Goal: Task Accomplishment & Management: Use online tool/utility

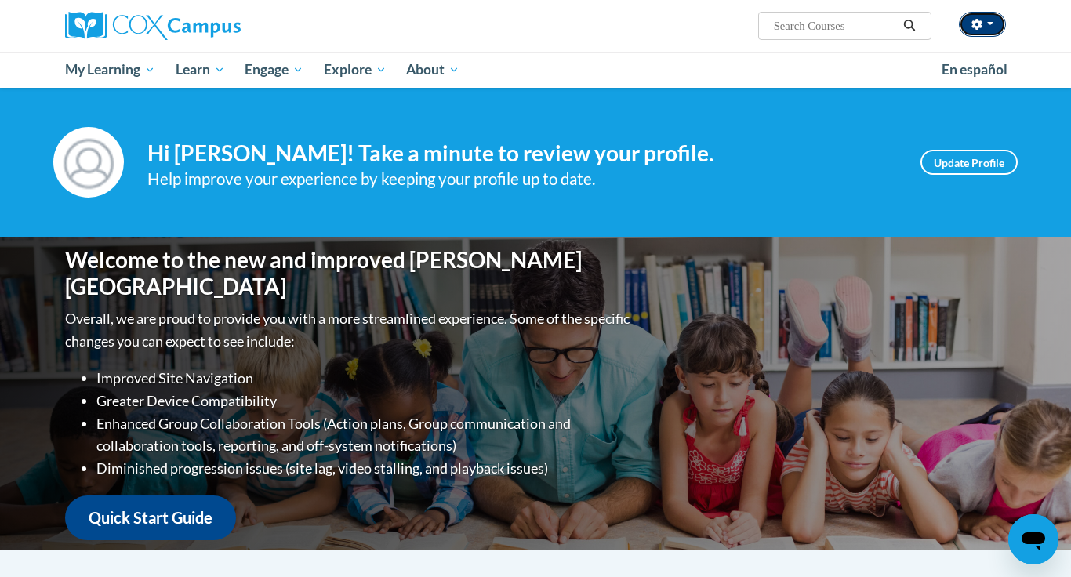
click at [980, 25] on icon "button" at bounding box center [977, 24] width 10 height 11
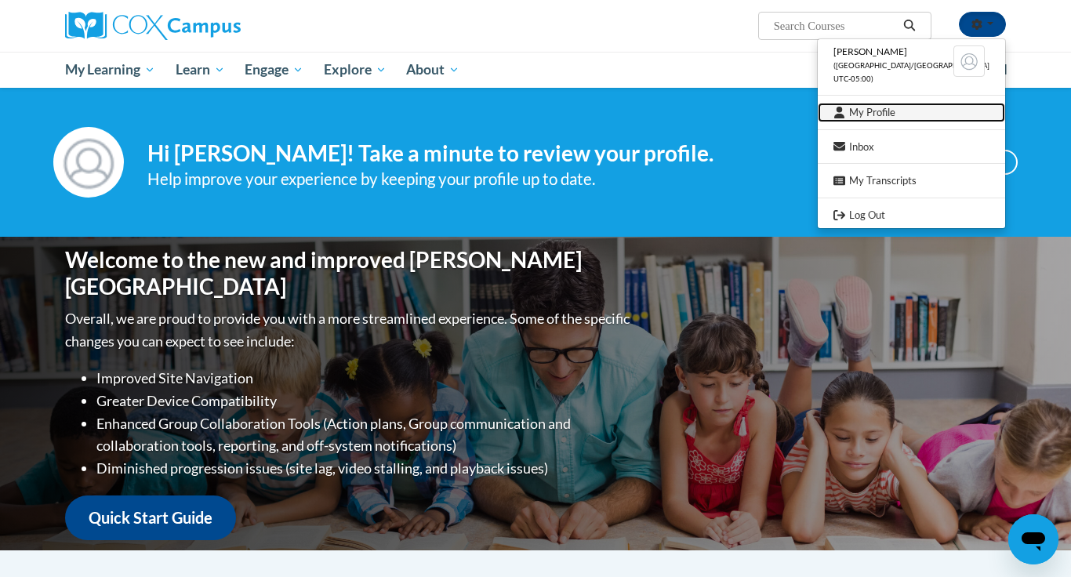
click at [918, 111] on link "My Profile" at bounding box center [911, 113] width 187 height 20
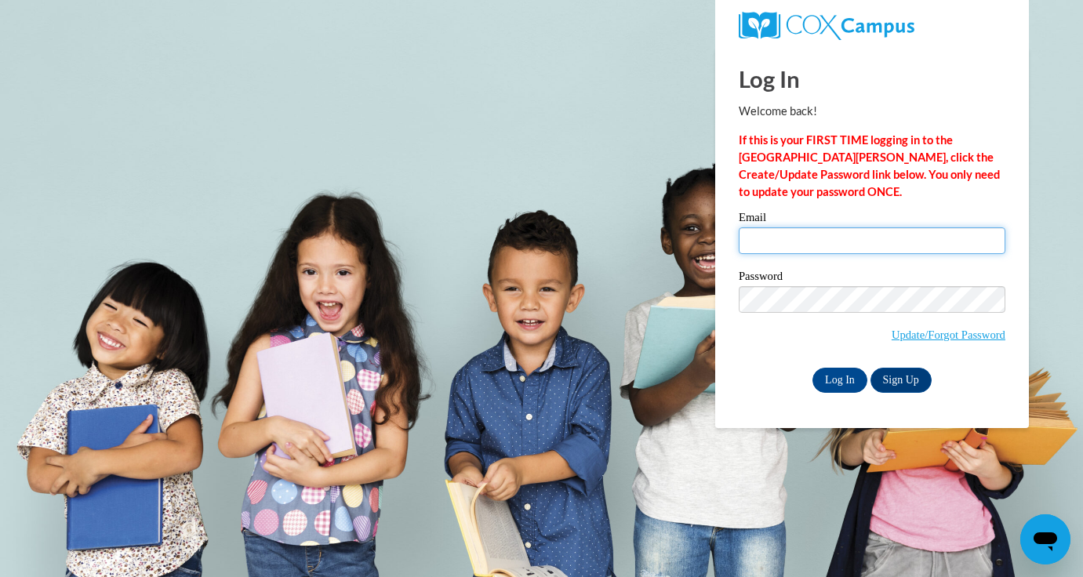
click at [860, 242] on input "Email" at bounding box center [872, 240] width 267 height 27
type input "[EMAIL_ADDRESS][DOMAIN_NAME]"
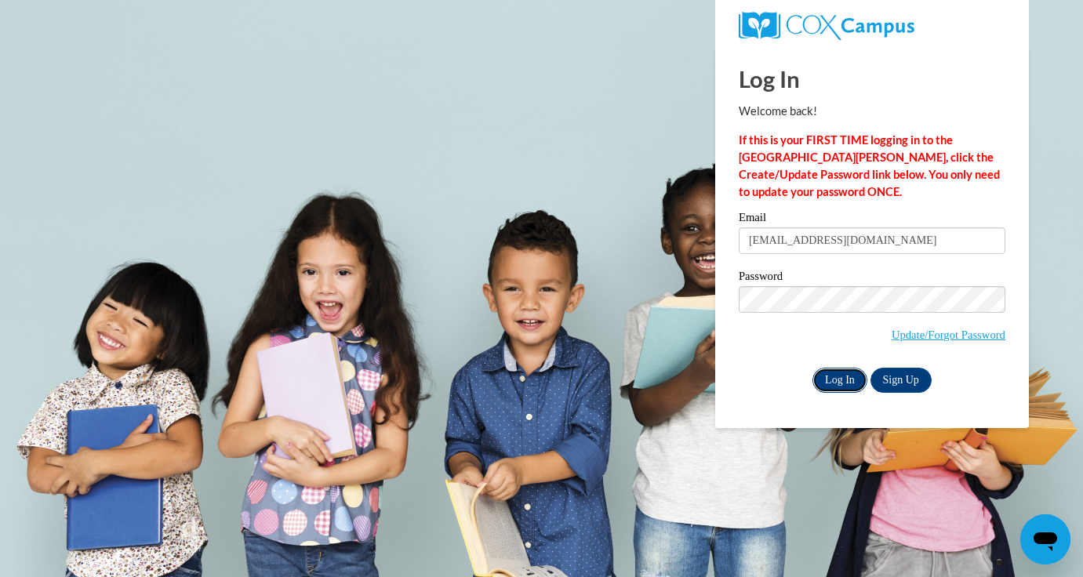
click at [845, 368] on input "Log In" at bounding box center [839, 380] width 55 height 25
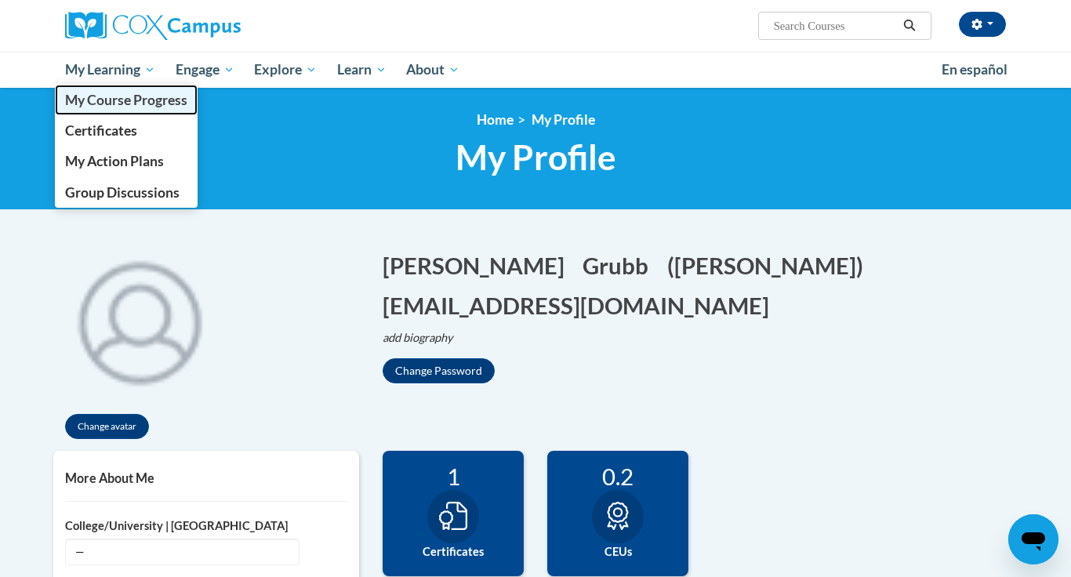
click at [131, 89] on link "My Course Progress" at bounding box center [126, 100] width 143 height 31
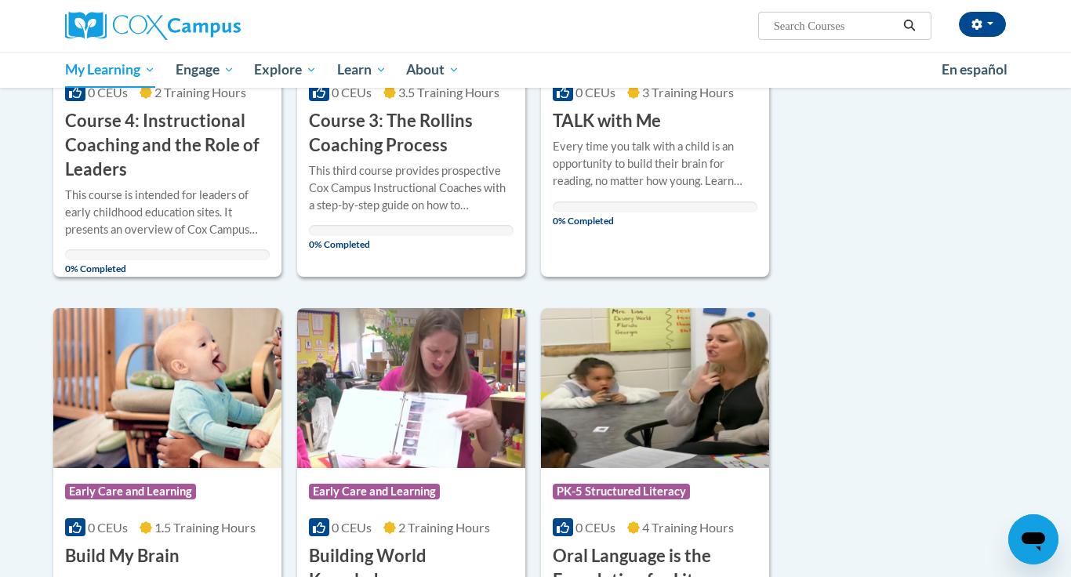
scroll to position [849, 0]
click at [415, 416] on img at bounding box center [411, 387] width 228 height 160
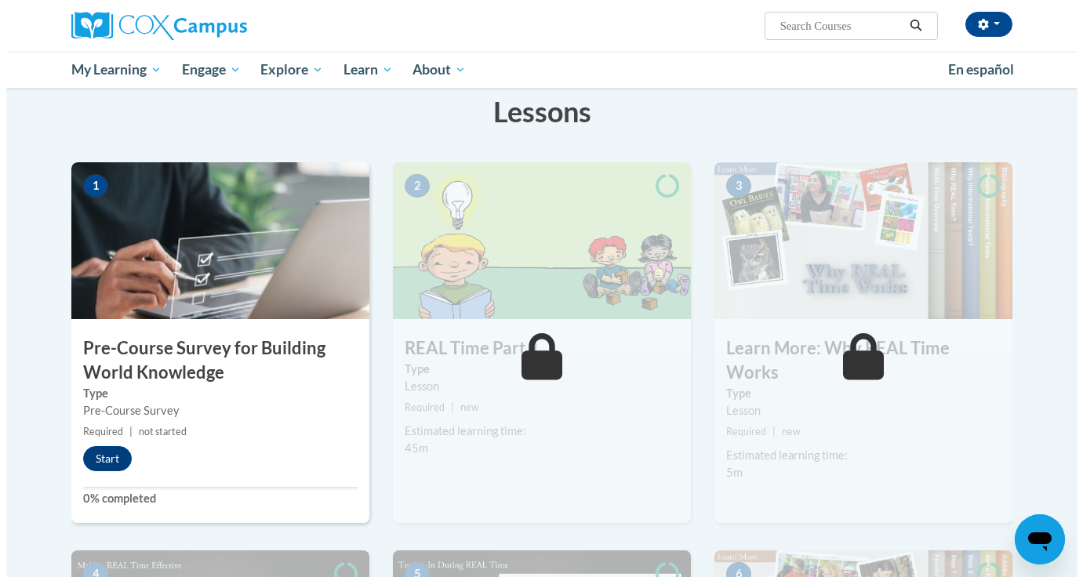
scroll to position [255, 0]
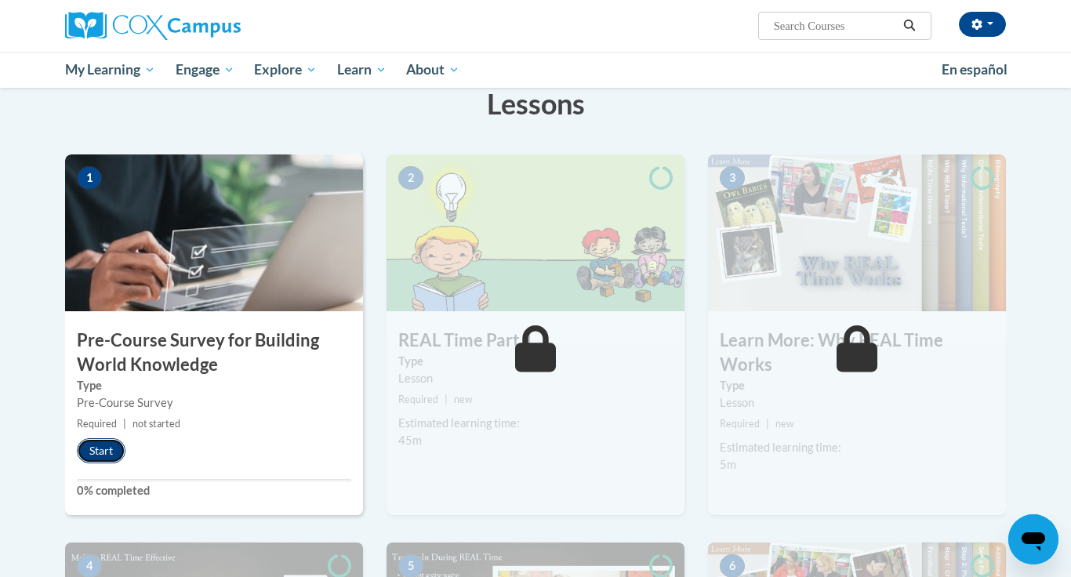
click at [95, 458] on button "Start" at bounding box center [101, 450] width 49 height 25
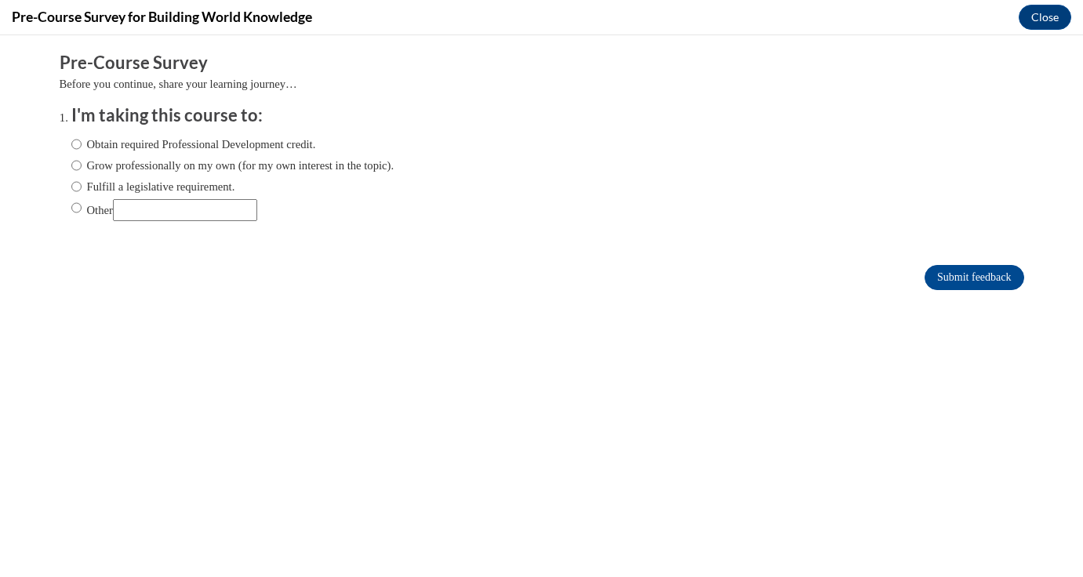
scroll to position [0, 0]
click at [213, 144] on label "Obtain required Professional Development credit." at bounding box center [193, 144] width 245 height 17
click at [82, 144] on input "Obtain required Professional Development credit." at bounding box center [76, 144] width 10 height 17
radio input "true"
click at [971, 278] on input "Submit feedback" at bounding box center [974, 277] width 99 height 25
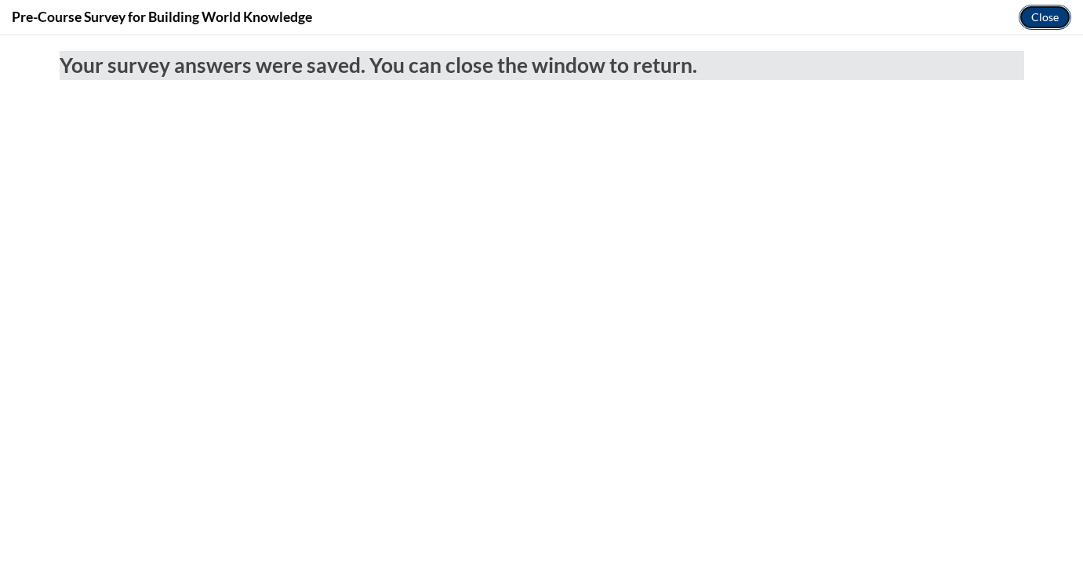
click at [1034, 14] on button "Close" at bounding box center [1045, 17] width 53 height 25
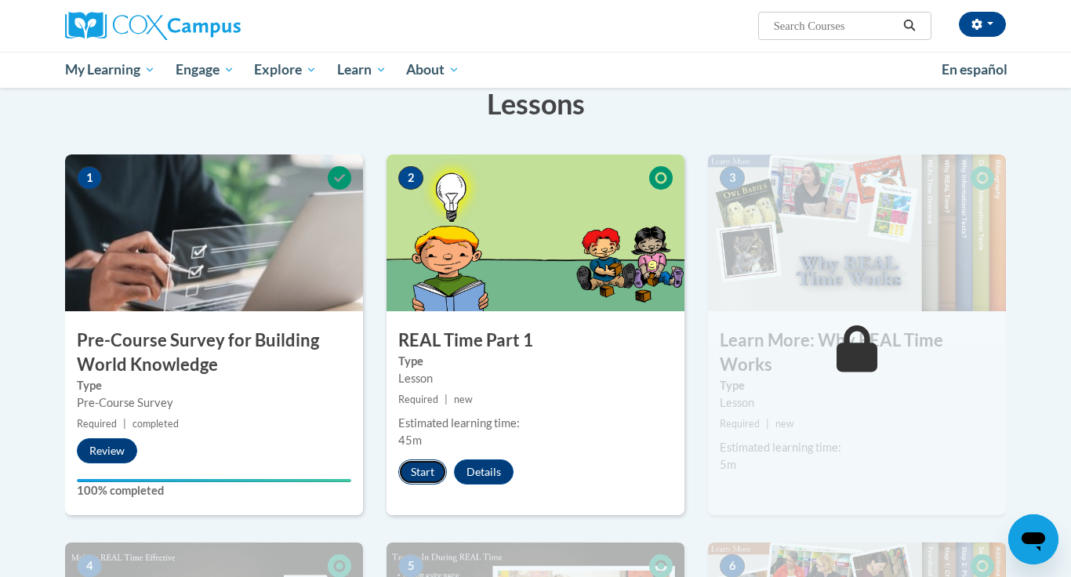
click at [407, 474] on button "Start" at bounding box center [422, 472] width 49 height 25
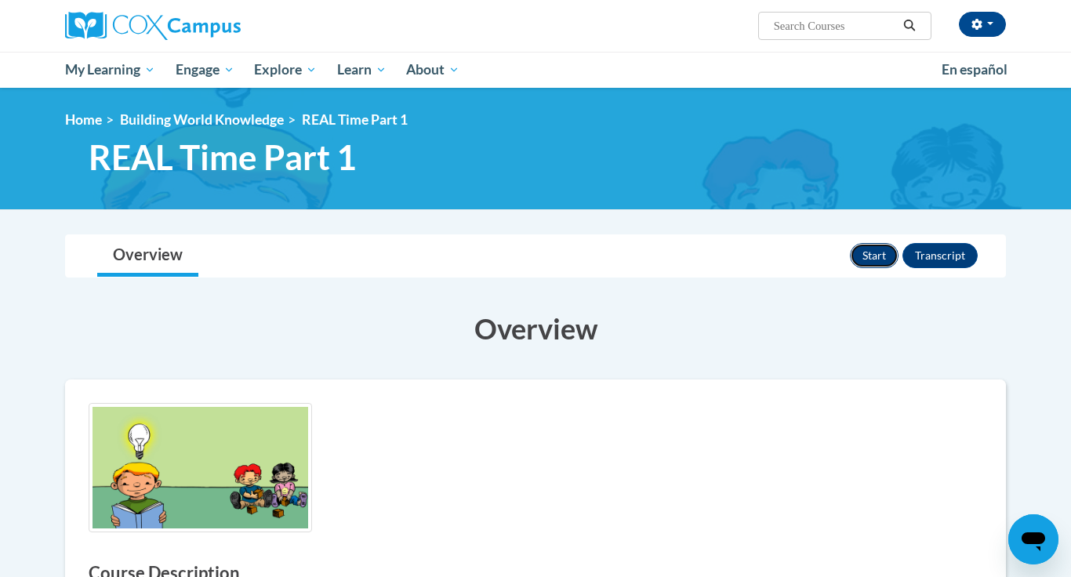
click at [869, 256] on button "Start" at bounding box center [874, 255] width 49 height 25
